Goal: Information Seeking & Learning: Learn about a topic

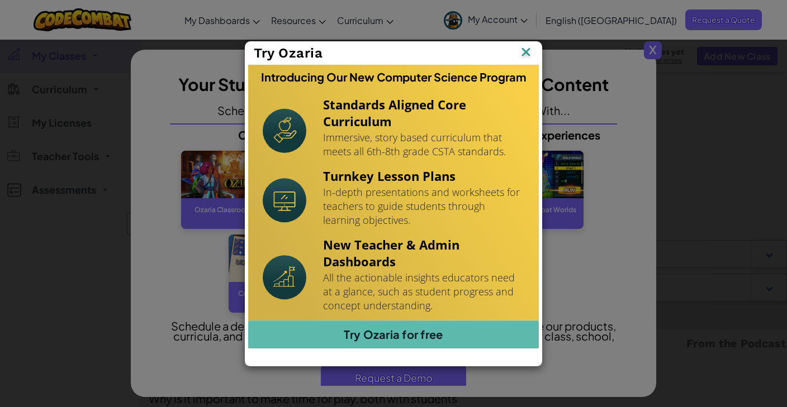
click at [521, 49] on img at bounding box center [526, 53] width 15 height 17
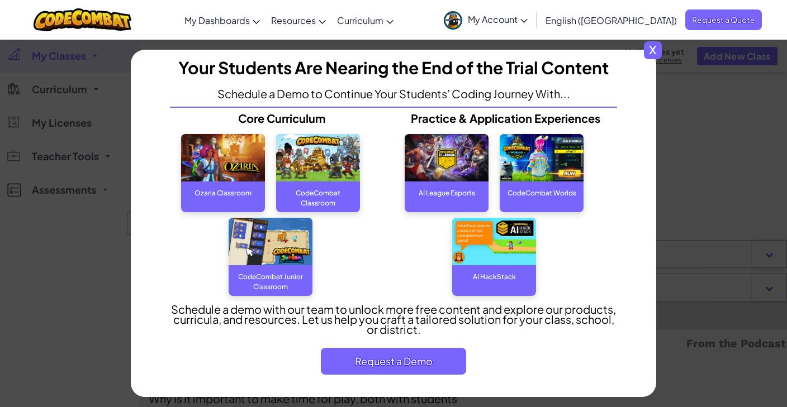
scroll to position [17, 0]
click at [652, 53] on span "x" at bounding box center [653, 50] width 18 height 18
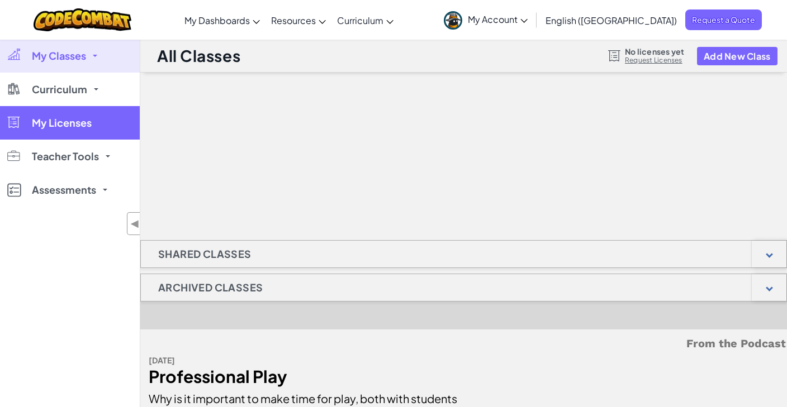
click at [68, 129] on link "My Licenses" at bounding box center [70, 123] width 140 height 34
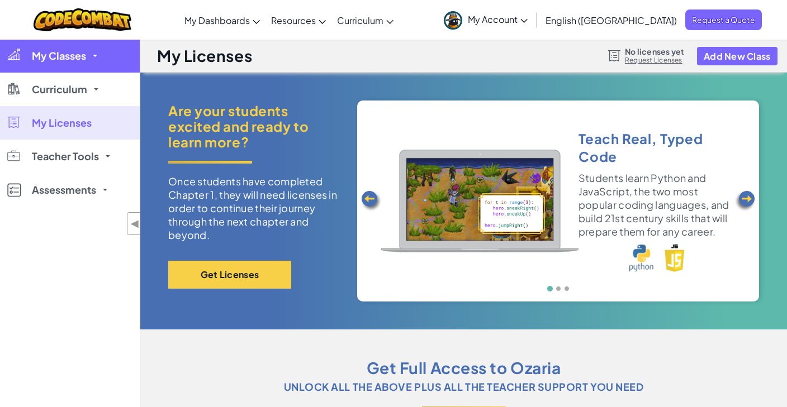
click at [116, 60] on link "My Classes" at bounding box center [70, 56] width 140 height 34
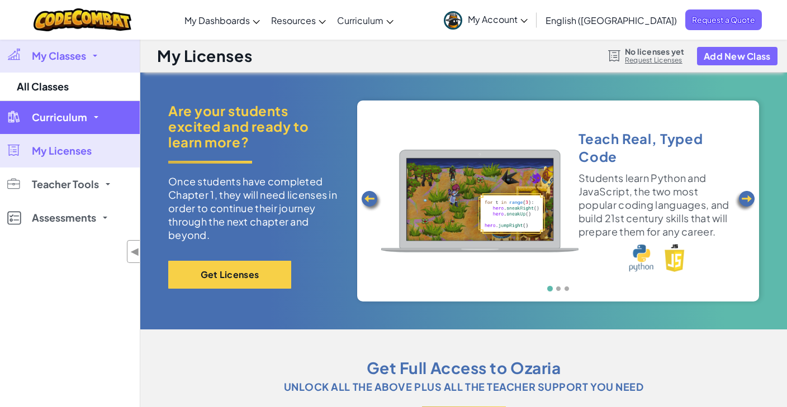
click at [71, 116] on span "Curriculum" at bounding box center [59, 117] width 55 height 10
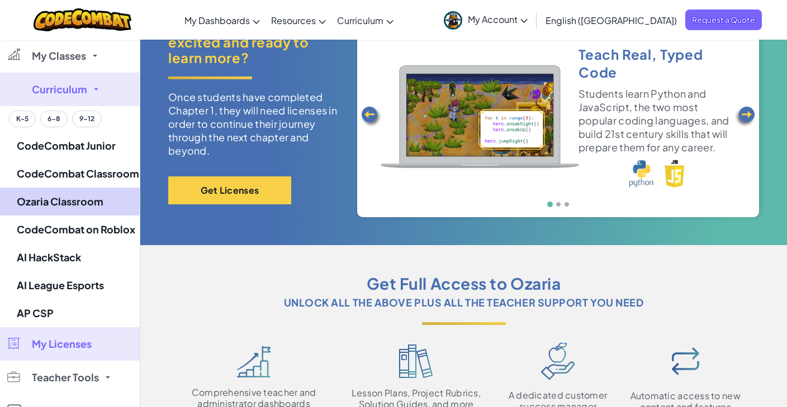
scroll to position [83, 0]
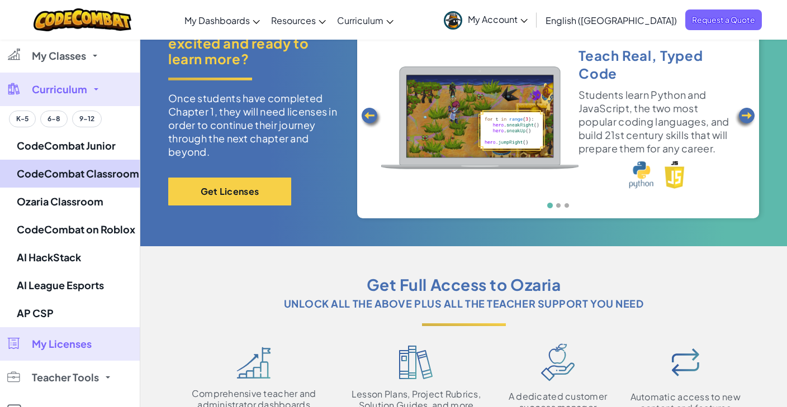
click at [73, 173] on link "CodeCombat Classroom" at bounding box center [70, 174] width 140 height 28
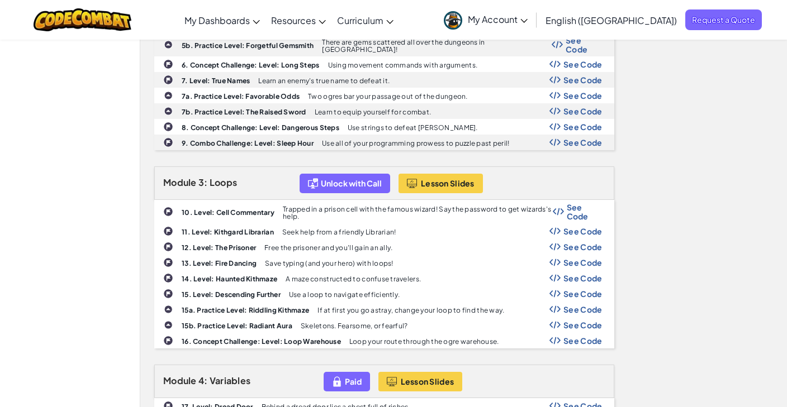
scroll to position [608, 1]
